Goal: Find contact information: Find contact information

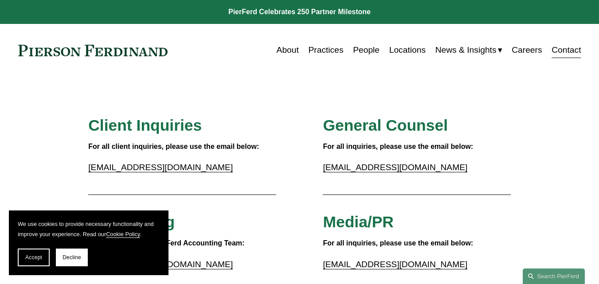
scroll to position [8, 0]
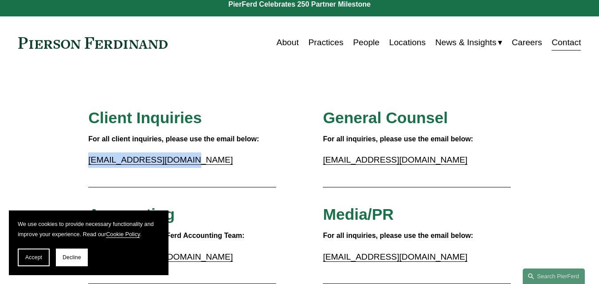
drag, startPoint x: 183, startPoint y: 170, endPoint x: 86, endPoint y: 158, distance: 97.8
copy link "[EMAIL_ADDRESS][DOMAIN_NAME]"
